Goal: Task Accomplishment & Management: Manage account settings

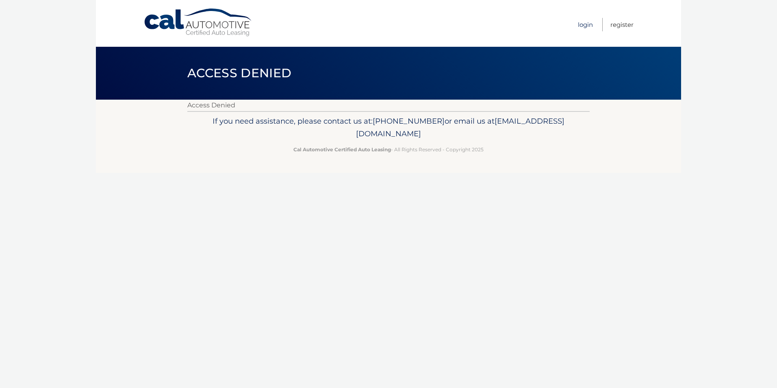
click at [587, 24] on link "Login" at bounding box center [585, 24] width 15 height 13
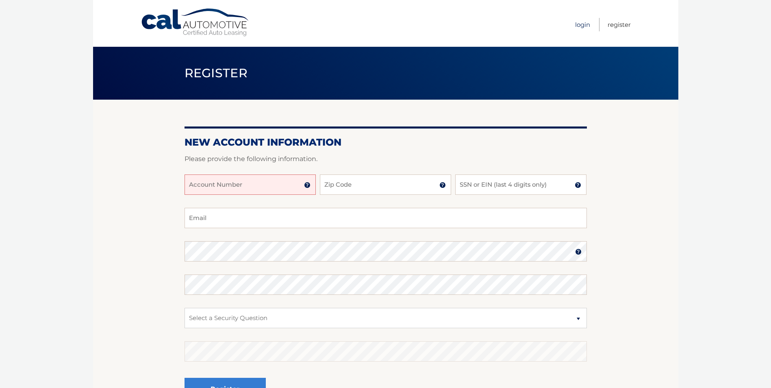
click at [581, 23] on link "Login" at bounding box center [582, 24] width 15 height 13
